Goal: Communication & Community: Share content

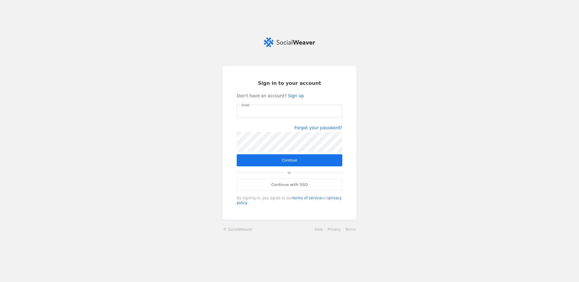
type input "[PERSON_NAME][EMAIL_ADDRESS][PERSON_NAME][DOMAIN_NAME]"
click at [303, 158] on span "submit" at bounding box center [290, 160] width 106 height 12
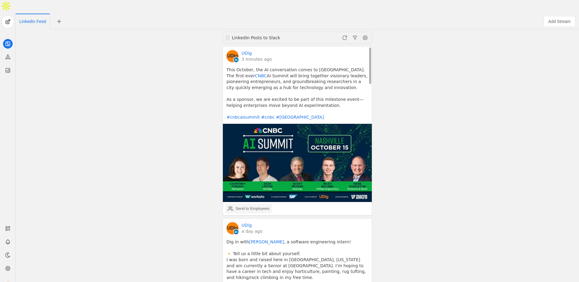
click at [250, 206] on div "Send to Employees" at bounding box center [253, 209] width 34 height 6
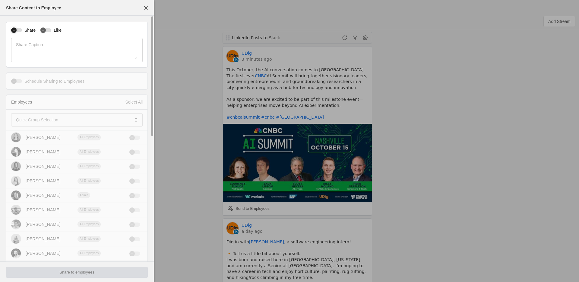
drag, startPoint x: 18, startPoint y: 28, endPoint x: 21, endPoint y: 29, distance: 3.4
click at [18, 28] on div "button" at bounding box center [16, 30] width 11 height 4
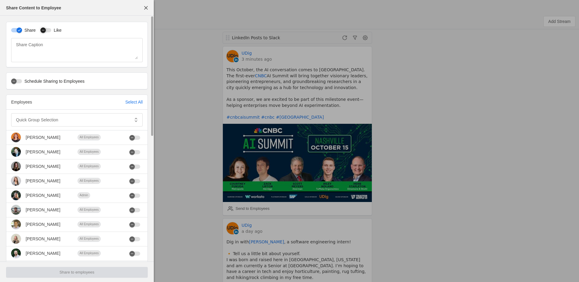
click at [49, 30] on div "button" at bounding box center [45, 30] width 11 height 4
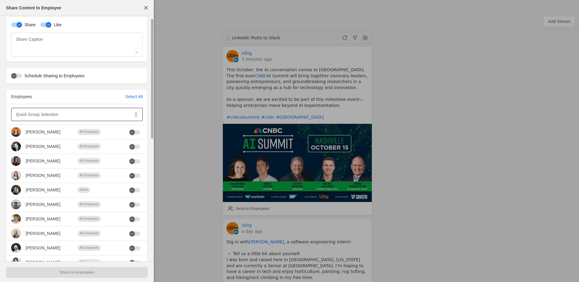
scroll to position [7, 0]
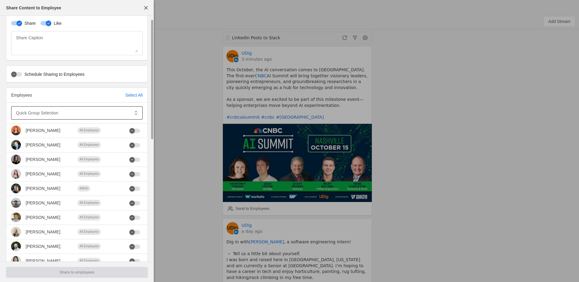
click at [62, 119] on div at bounding box center [72, 112] width 113 height 13
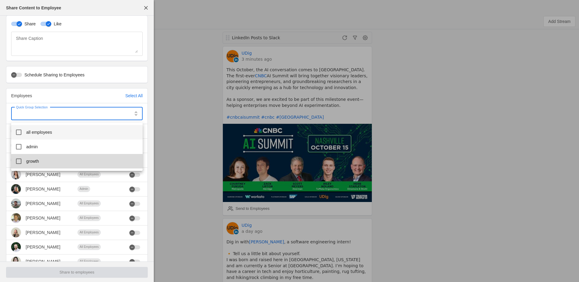
click at [36, 161] on span "growth" at bounding box center [32, 161] width 13 height 6
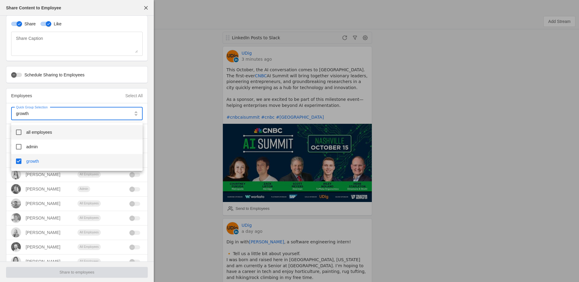
drag, startPoint x: 34, startPoint y: 147, endPoint x: 36, endPoint y: 132, distance: 15.5
click at [35, 145] on span "admin" at bounding box center [31, 147] width 11 height 6
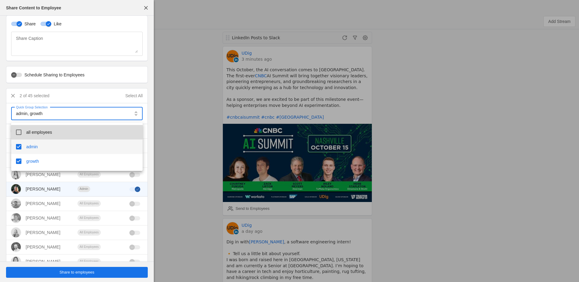
click at [37, 127] on mat-option "all employees" at bounding box center [77, 132] width 132 height 14
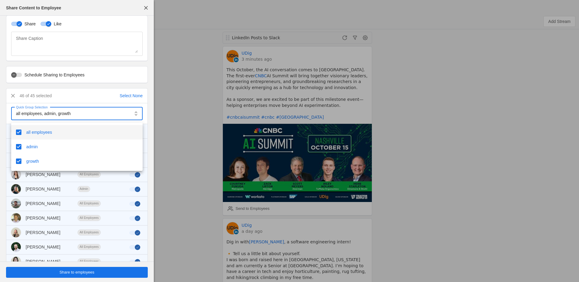
click at [97, 88] on div at bounding box center [289, 141] width 579 height 282
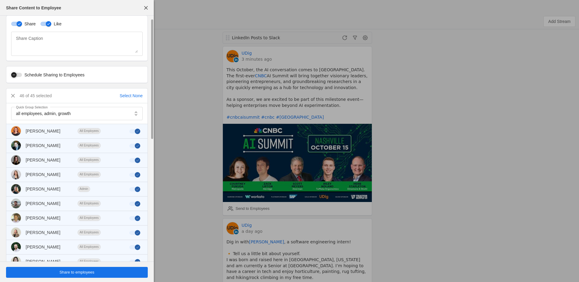
click at [16, 74] on div "button" at bounding box center [13, 74] width 5 height 5
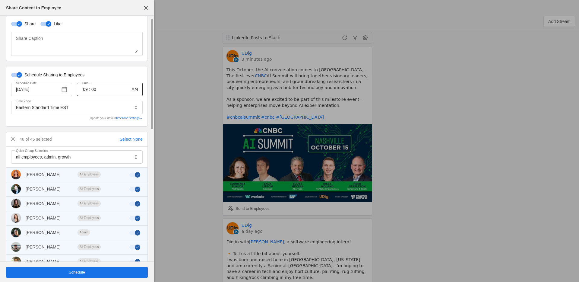
click at [87, 89] on input "09" at bounding box center [85, 89] width 7 height 7
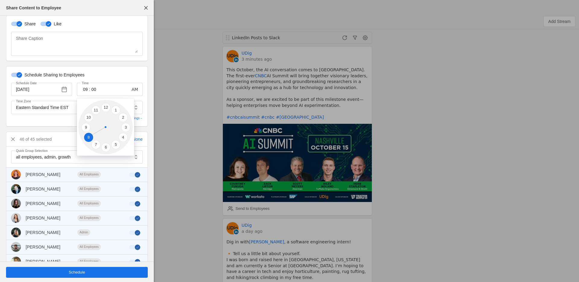
click at [88, 137] on li "8" at bounding box center [88, 137] width 9 height 9
type input "08"
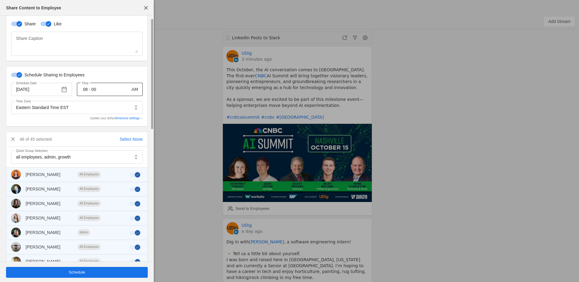
click at [94, 90] on input "00" at bounding box center [93, 89] width 7 height 7
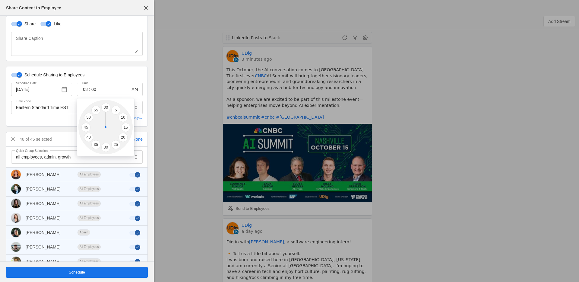
click at [103, 77] on div at bounding box center [289, 141] width 579 height 282
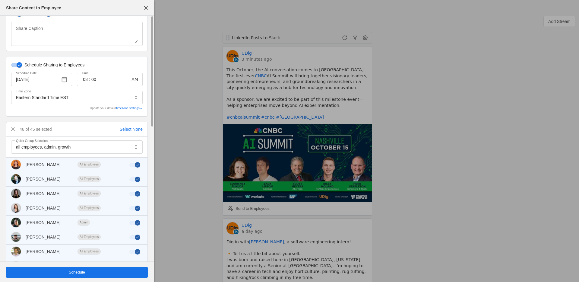
scroll to position [0, 0]
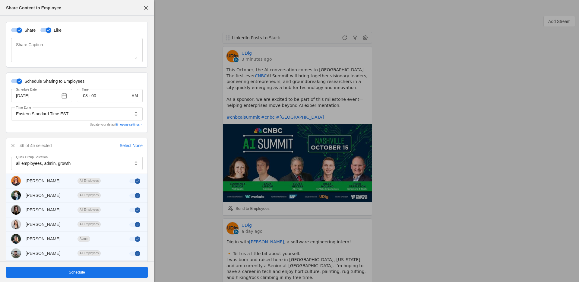
click at [115, 272] on span "undefined" at bounding box center [77, 272] width 142 height 11
